Goal: Navigation & Orientation: Understand site structure

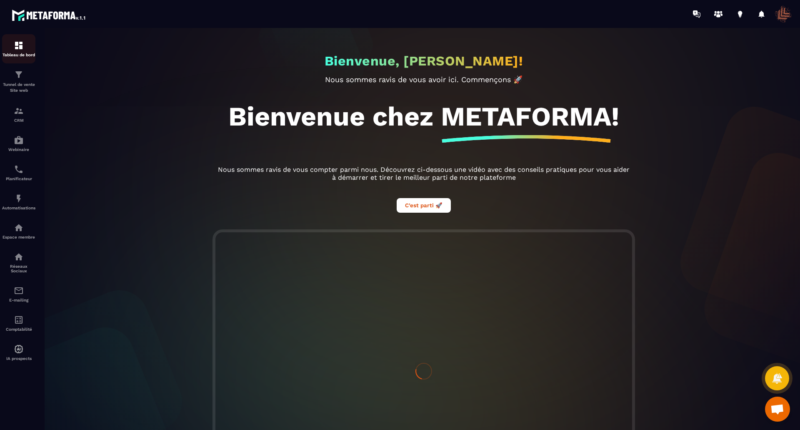
click at [20, 50] on img at bounding box center [19, 45] width 10 height 10
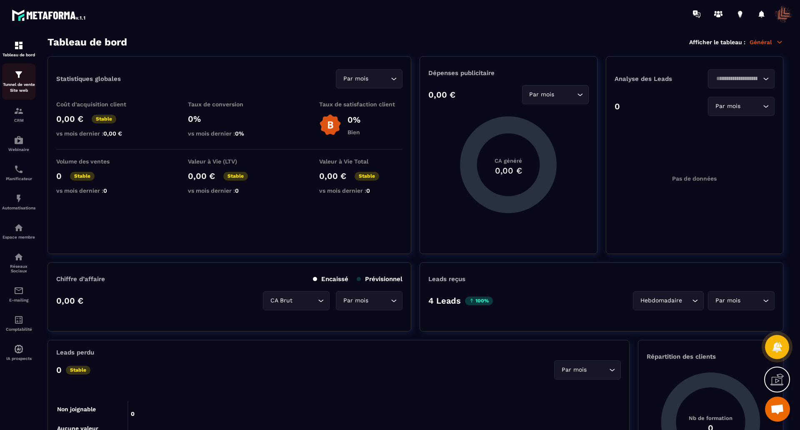
click at [21, 82] on p "Tunnel de vente Site web" at bounding box center [18, 88] width 33 height 12
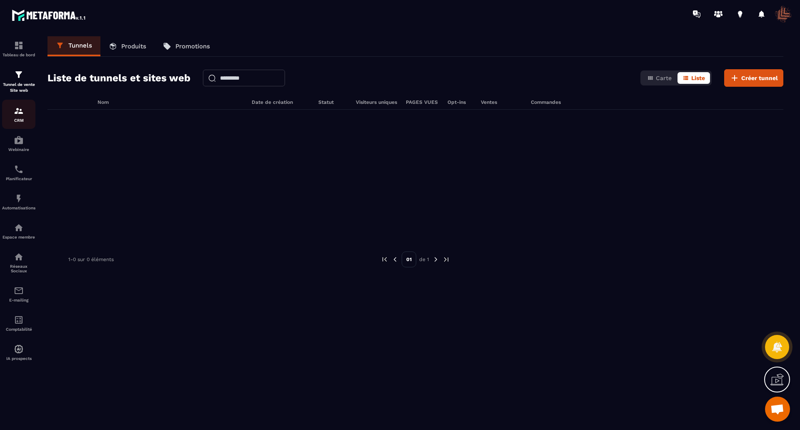
click at [21, 113] on img at bounding box center [19, 111] width 10 height 10
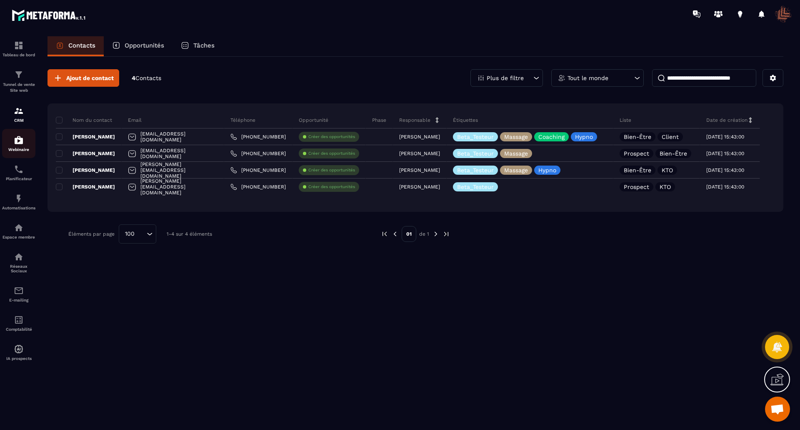
click at [19, 144] on img at bounding box center [19, 140] width 10 height 10
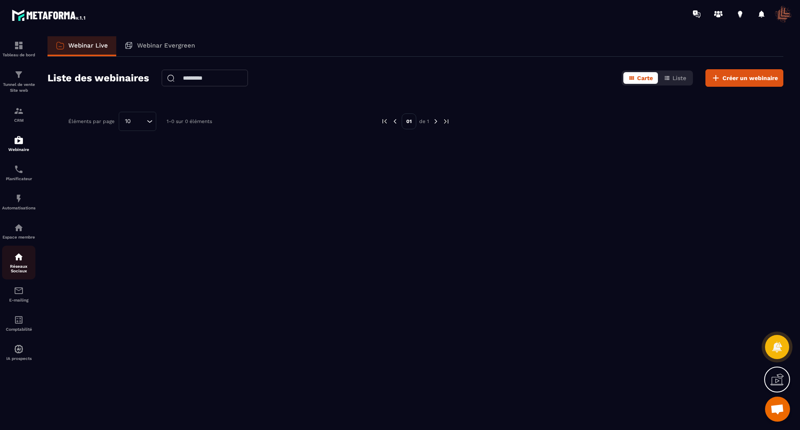
click at [19, 266] on p "Réseaux Sociaux" at bounding box center [18, 268] width 33 height 9
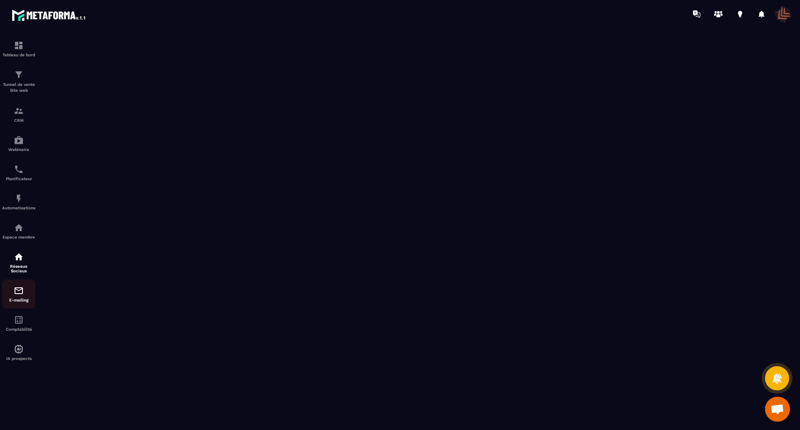
click at [15, 298] on p "E-mailing" at bounding box center [18, 300] width 33 height 5
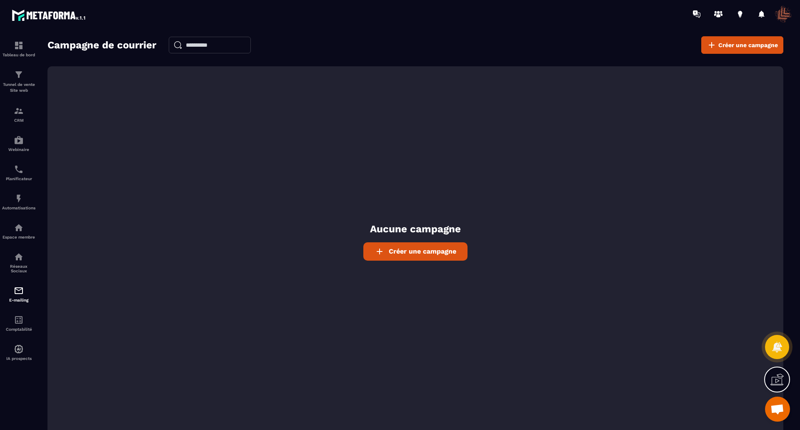
click at [416, 253] on span "Créer une campagne" at bounding box center [423, 251] width 68 height 8
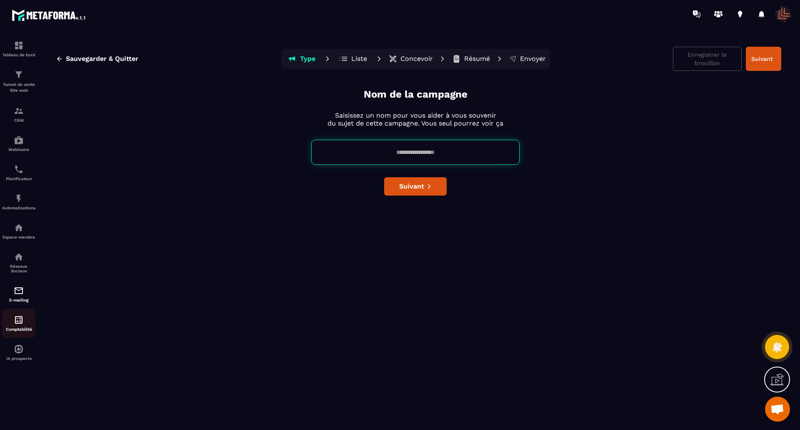
click at [19, 325] on div "Comptabilité" at bounding box center [18, 323] width 33 height 17
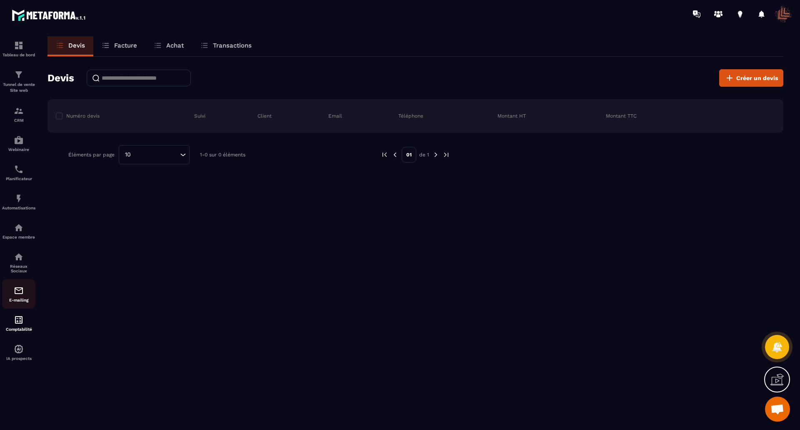
click at [20, 291] on img at bounding box center [19, 291] width 10 height 10
